Goal: Information Seeking & Learning: Find specific page/section

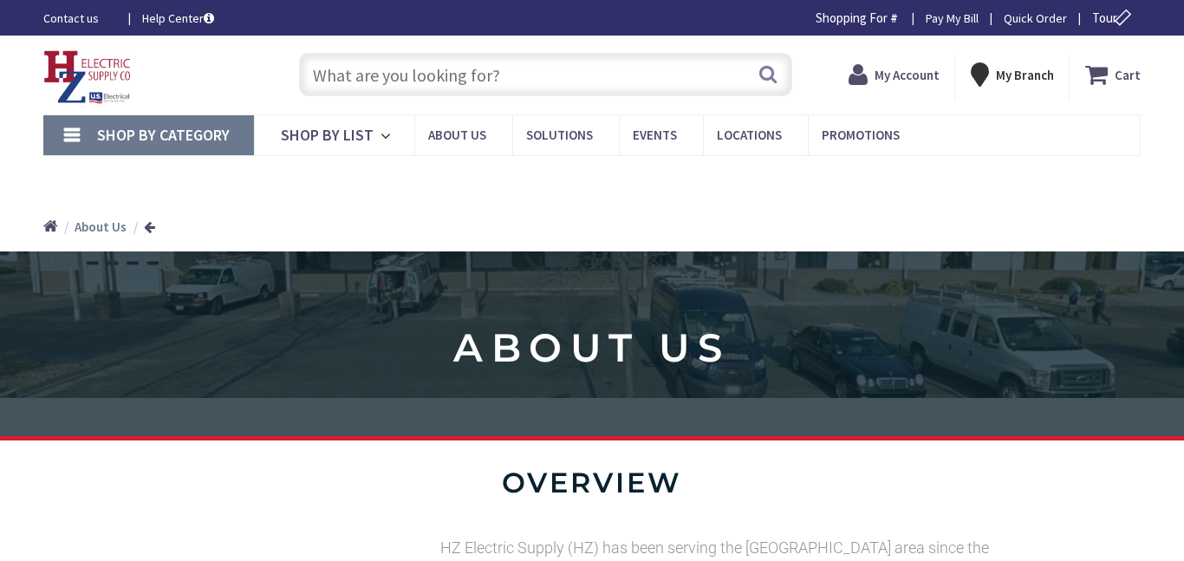
click at [732, 49] on div "Search" at bounding box center [541, 73] width 502 height 55
click at [664, 68] on input "text" at bounding box center [545, 74] width 493 height 43
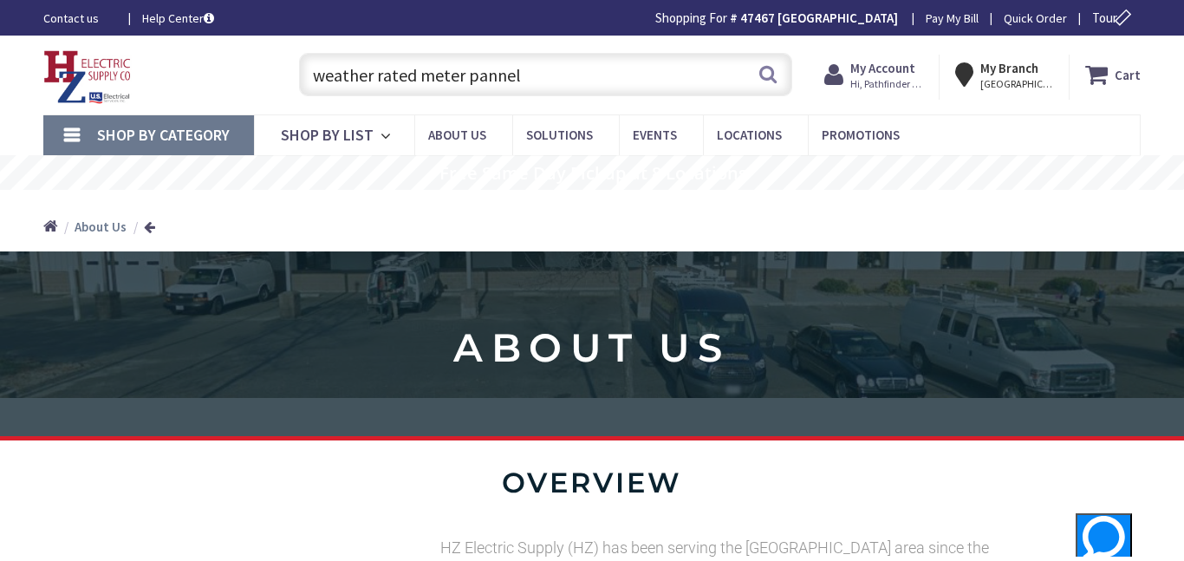
type input "weather rated meter pannel"
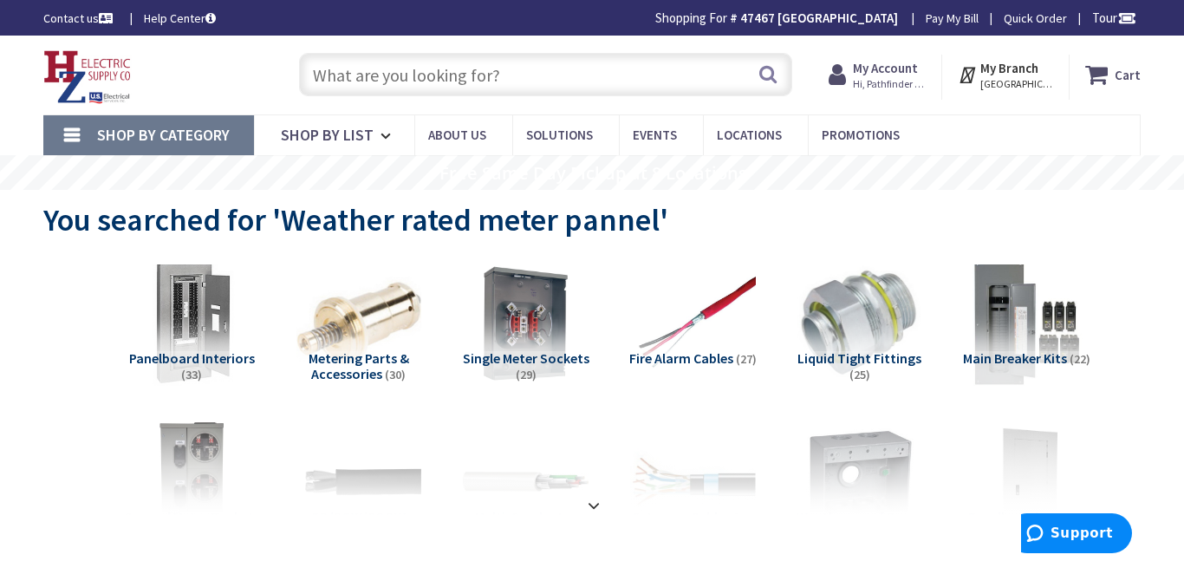
click at [407, 91] on input "text" at bounding box center [545, 74] width 493 height 43
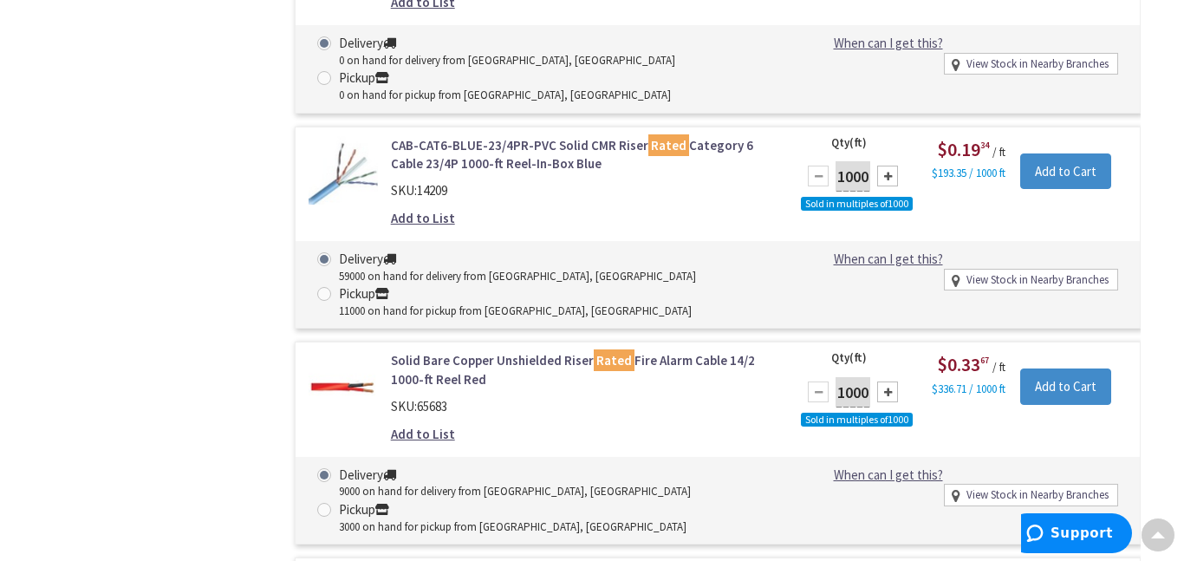
scroll to position [3327, 0]
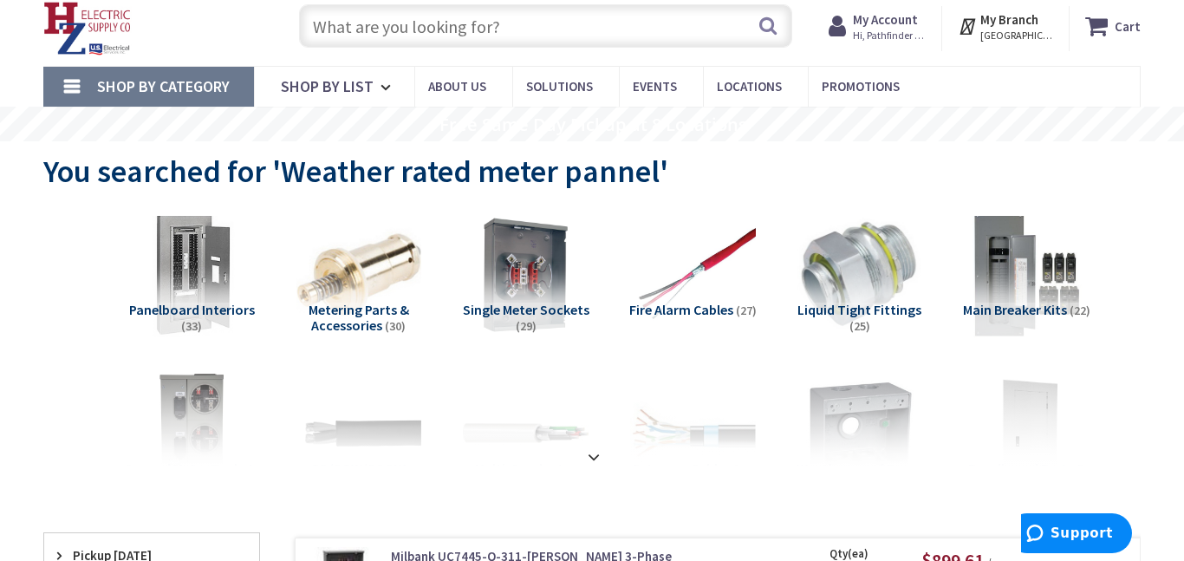
scroll to position [0, 0]
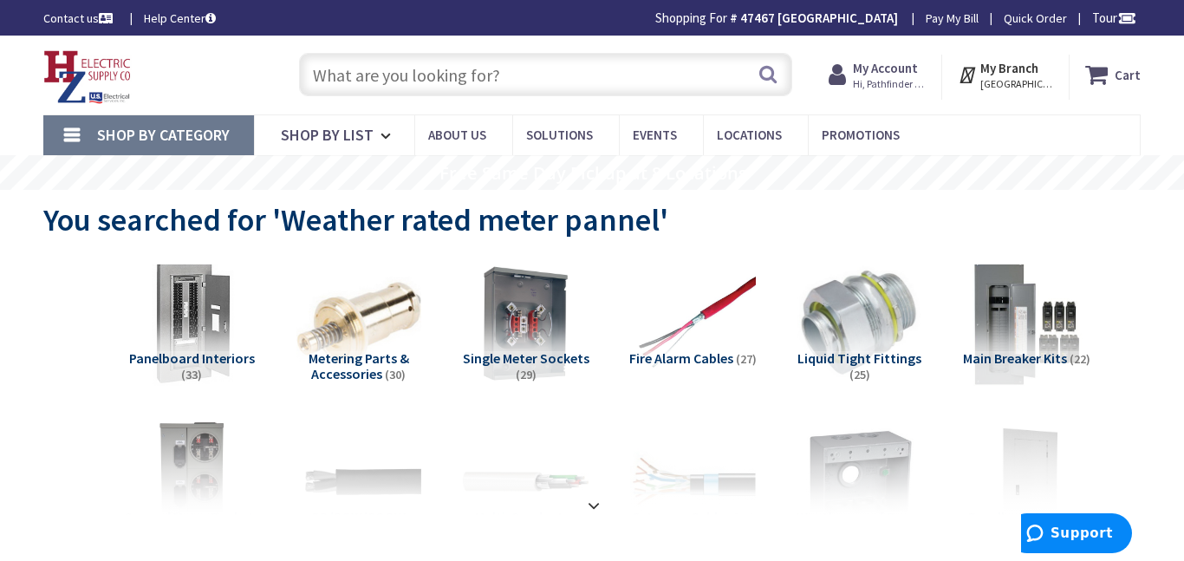
click at [474, 88] on input "text" at bounding box center [545, 74] width 493 height 43
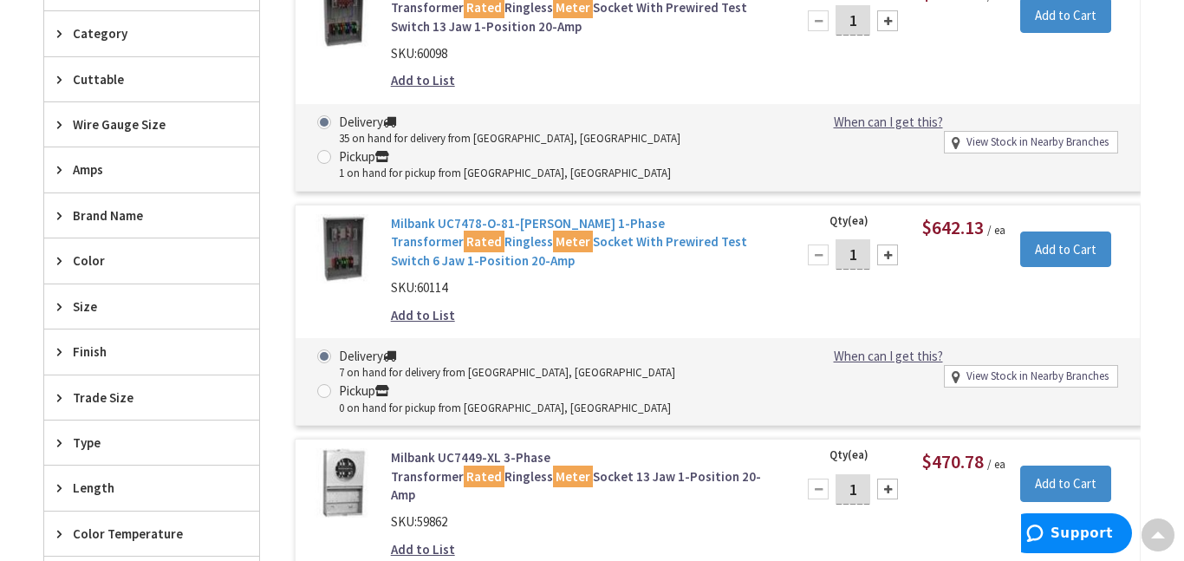
scroll to position [614, 0]
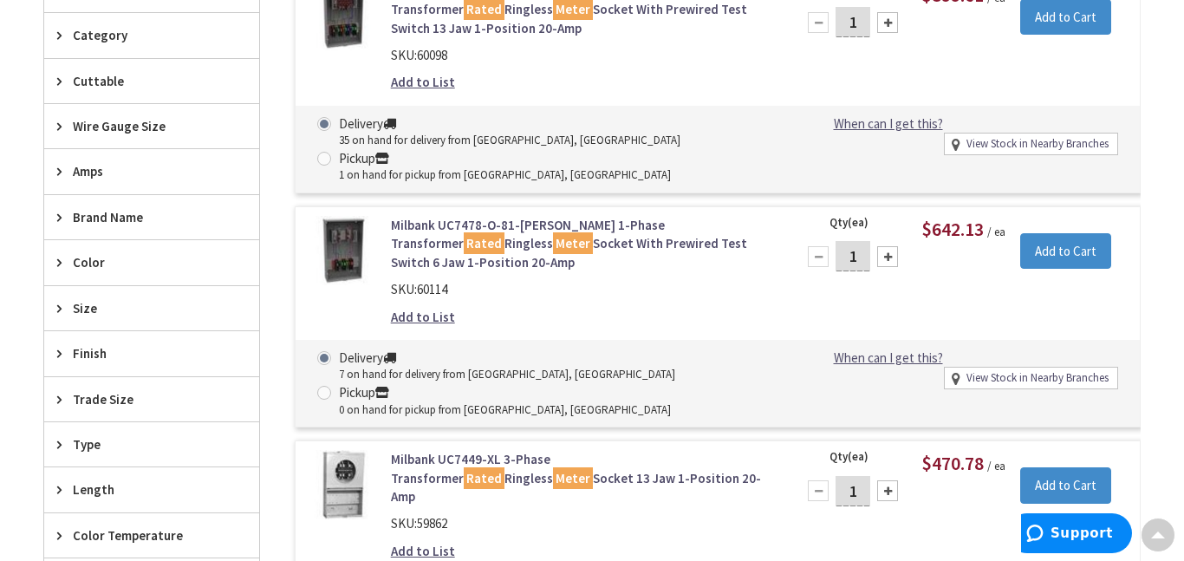
click at [562, 222] on link "Milbank UC7478-O-81-NOE 1-Phase Transformer Rated Ringless Meter Socket With Pr…" at bounding box center [583, 243] width 384 height 55
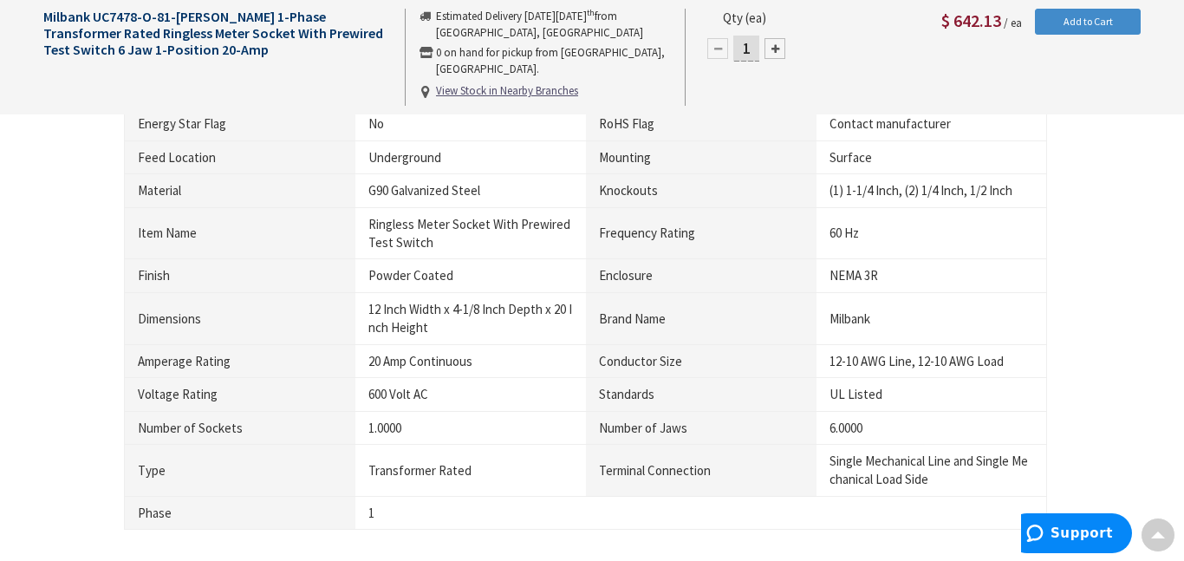
scroll to position [1074, 0]
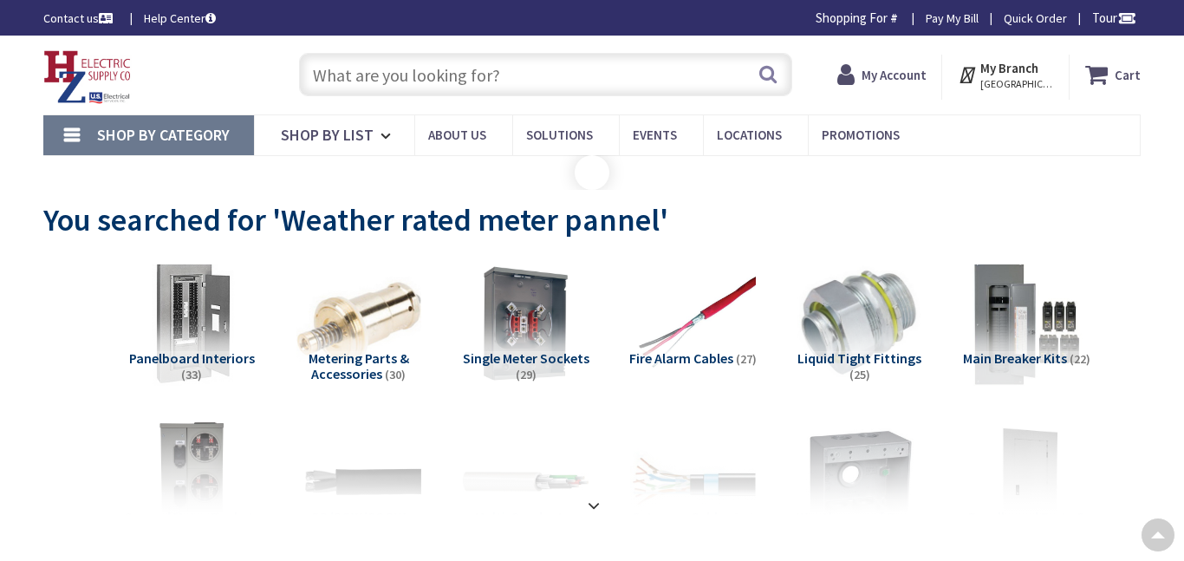
scroll to position [514, 0]
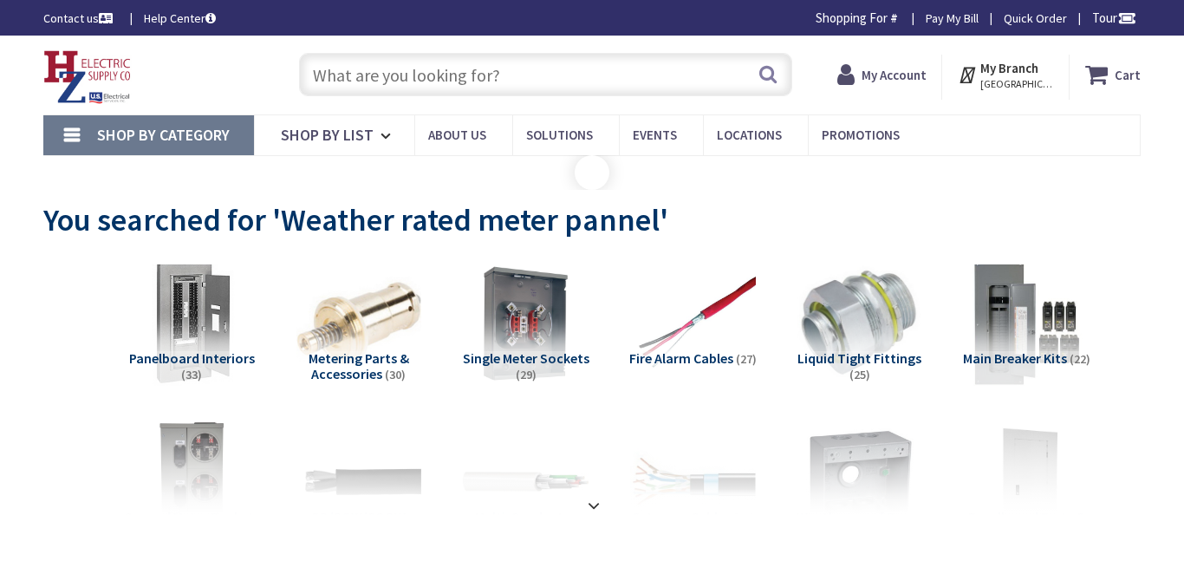
click at [526, 65] on input "text" at bounding box center [545, 74] width 493 height 43
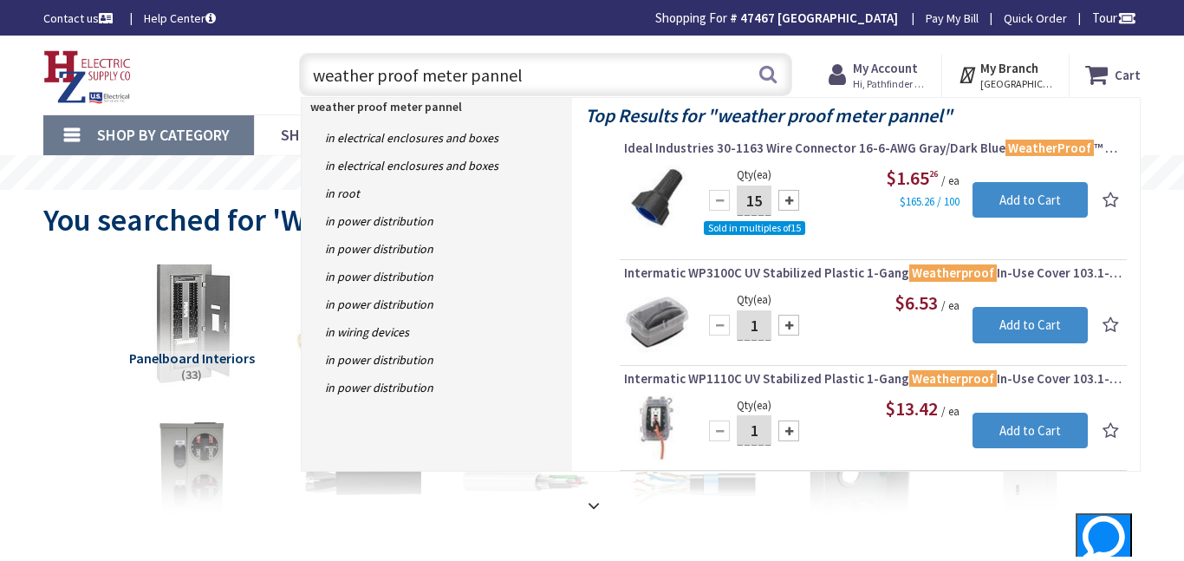
click at [416, 75] on input "weather proof meter pannel" at bounding box center [545, 74] width 493 height 43
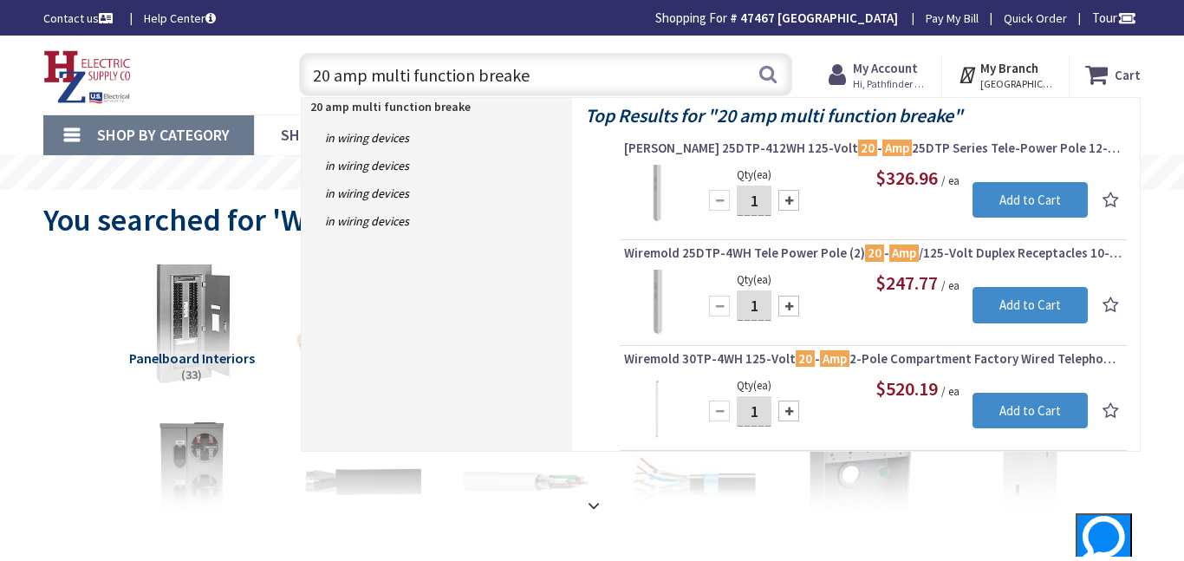
type input "20 amp multi function breaker"
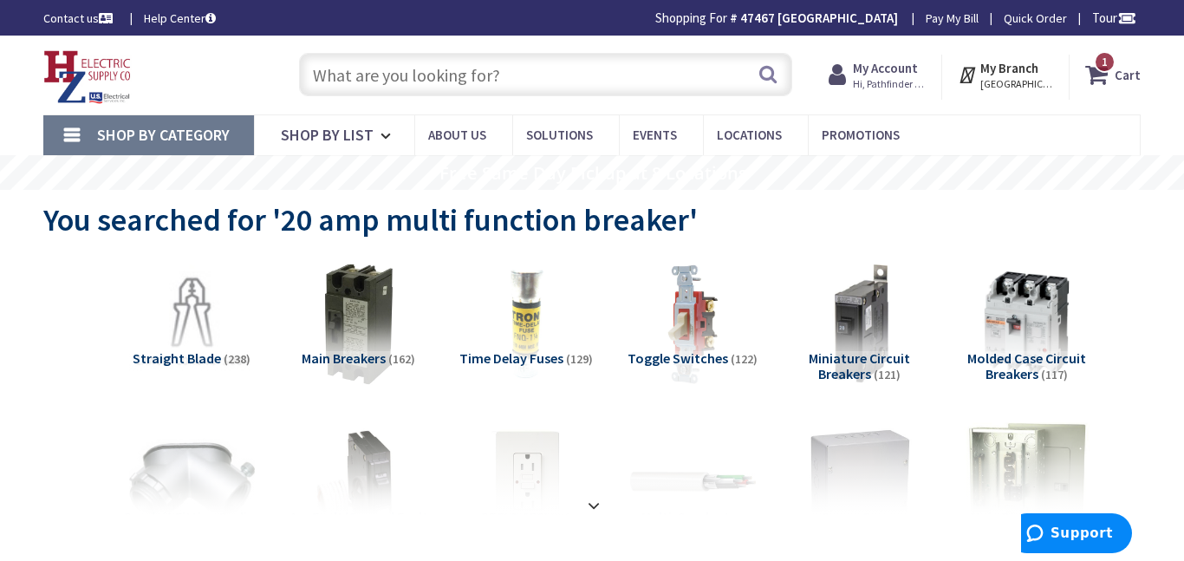
click at [437, 87] on input "text" at bounding box center [545, 74] width 493 height 43
